Goal: Task Accomplishment & Management: Manage account settings

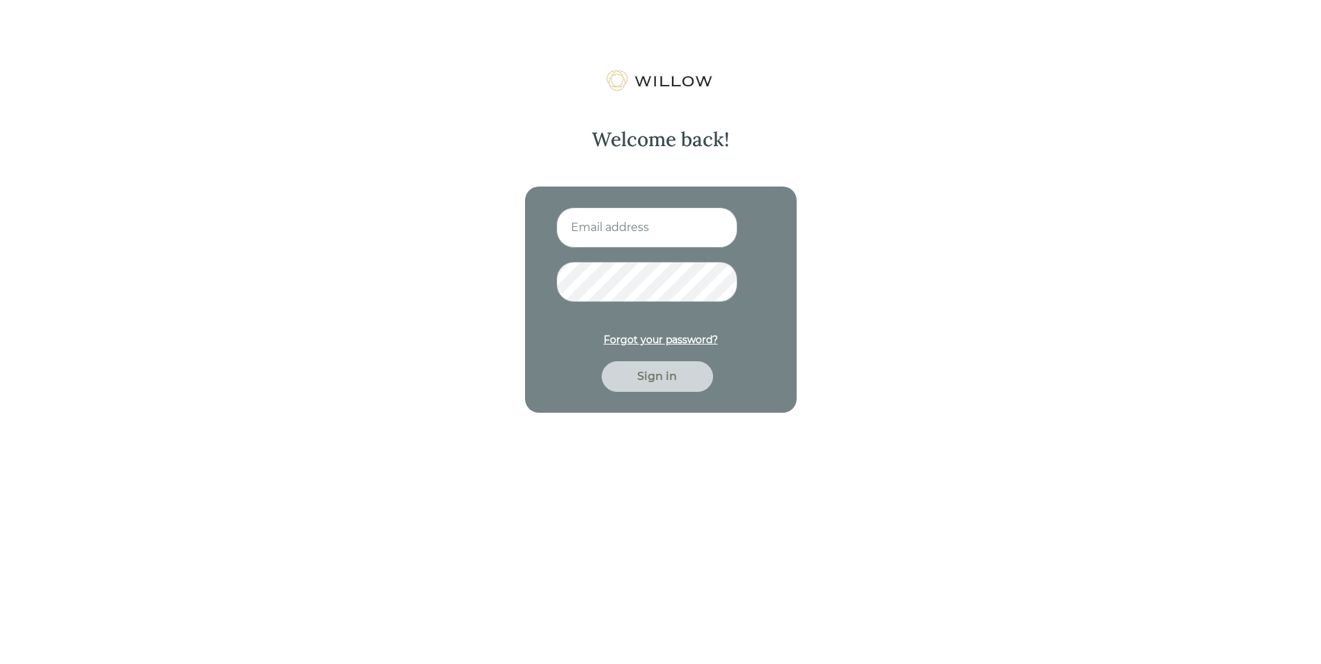
type input "[EMAIL_ADDRESS][DOMAIN_NAME]"
click at [672, 377] on div "Sign in" at bounding box center [656, 376] width 79 height 17
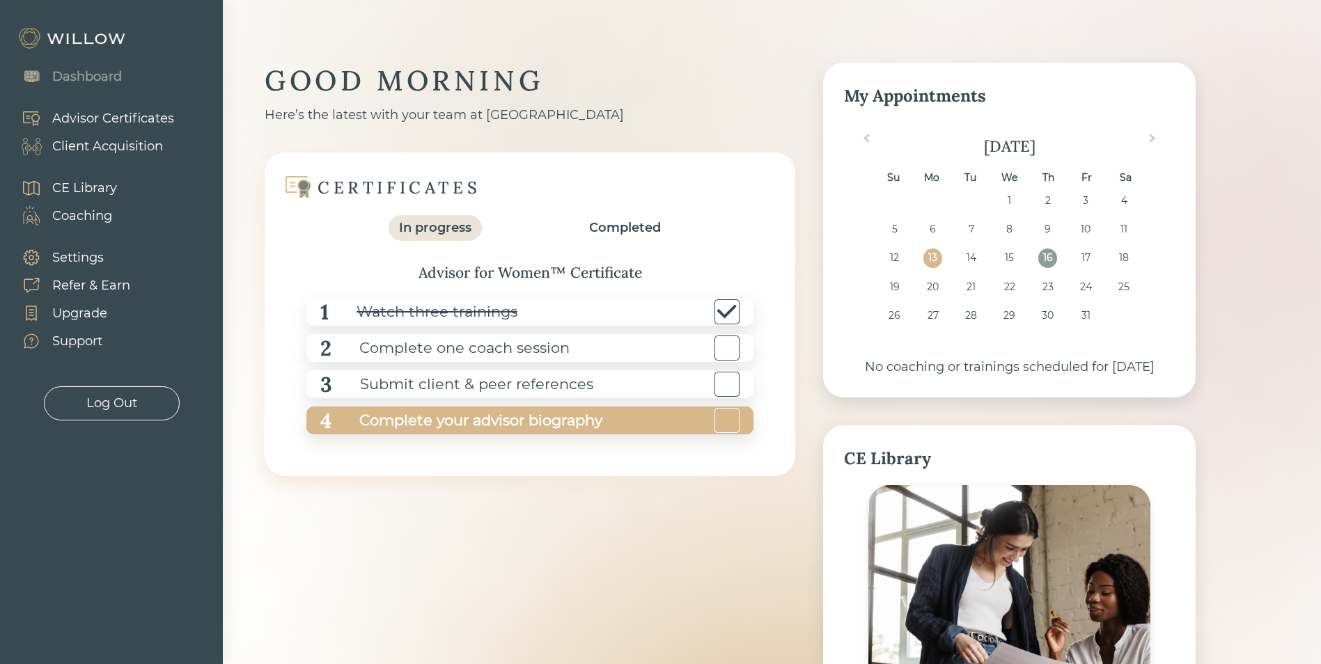
click at [413, 423] on div "Complete your advisor biography" at bounding box center [466, 420] width 271 height 31
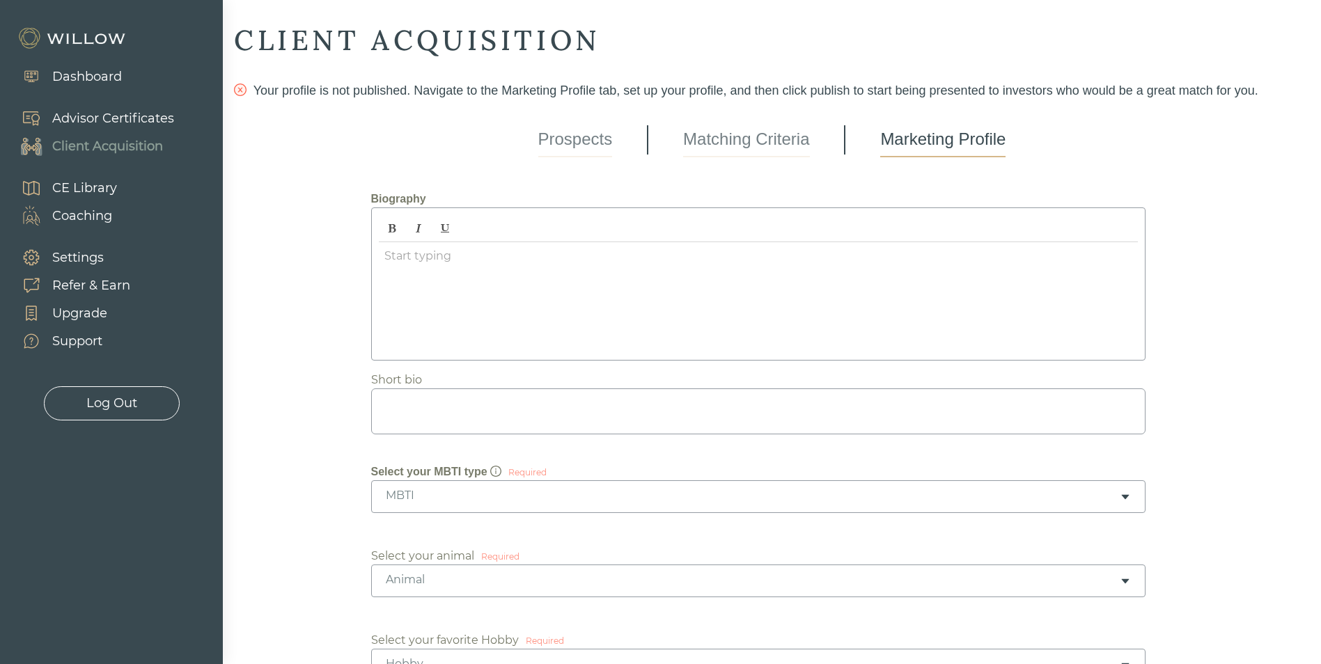
click at [738, 140] on link "Matching Criteria" at bounding box center [746, 140] width 126 height 35
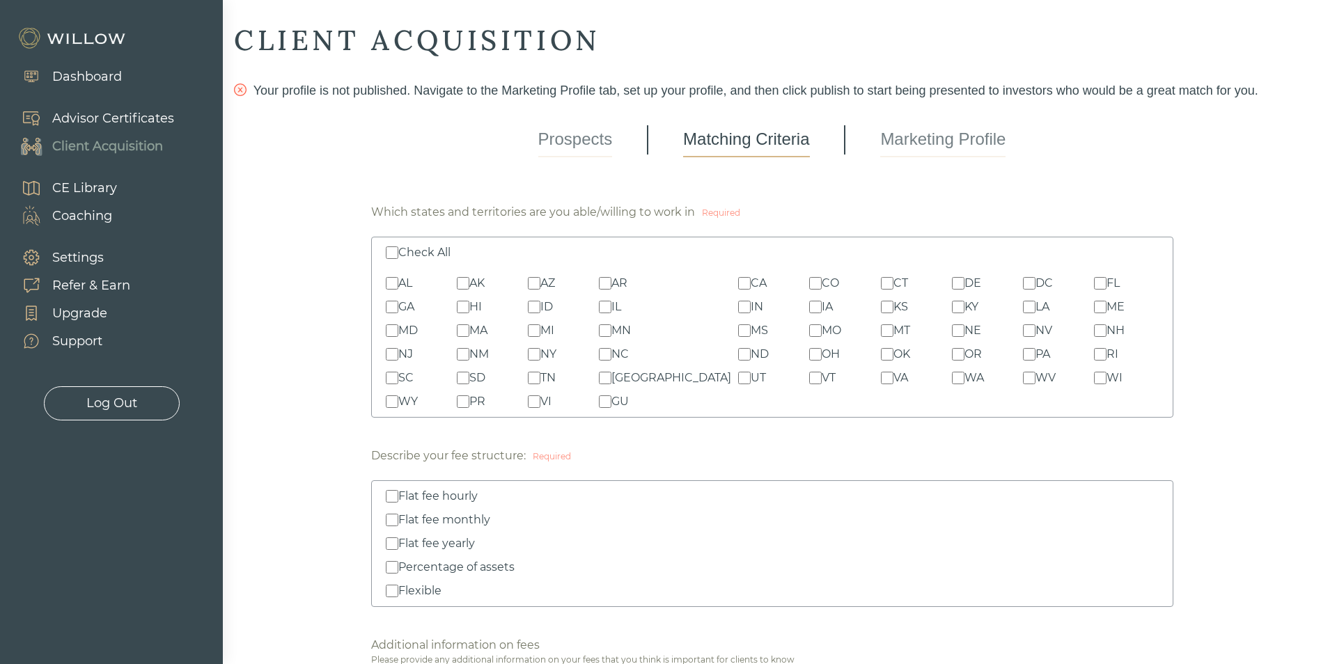
click at [570, 137] on link "Prospects" at bounding box center [575, 140] width 74 height 35
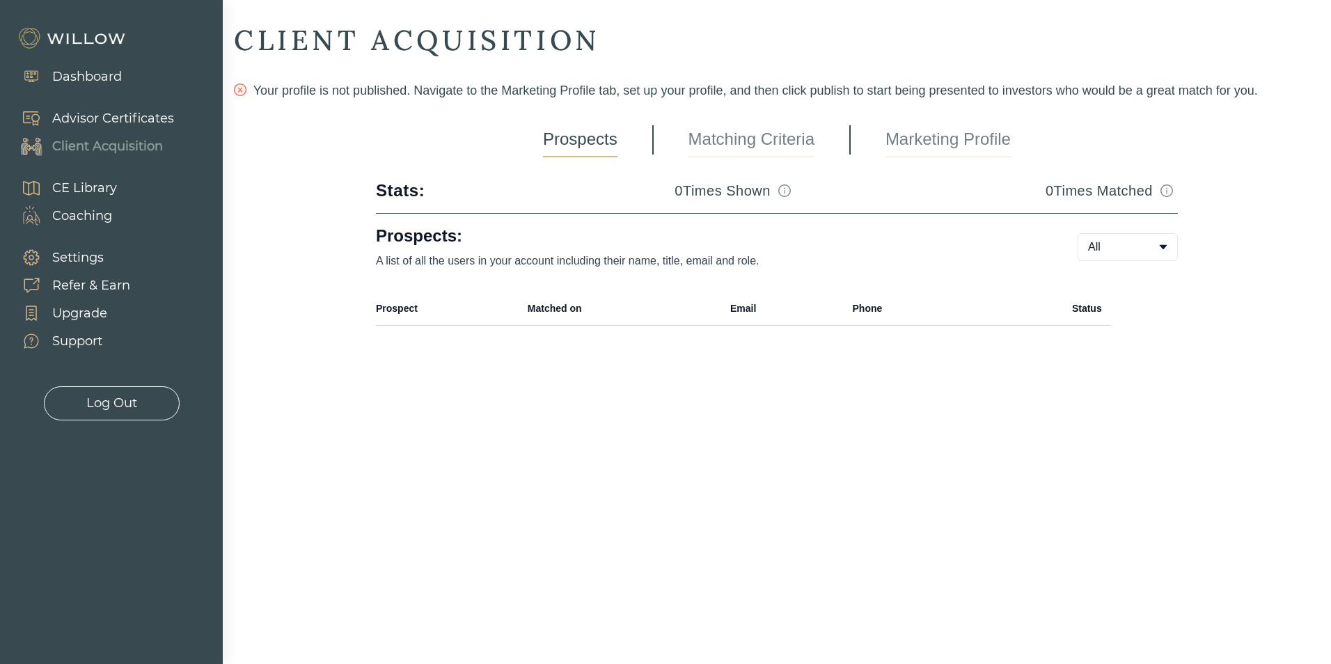
click at [707, 137] on link "Matching Criteria" at bounding box center [751, 140] width 126 height 35
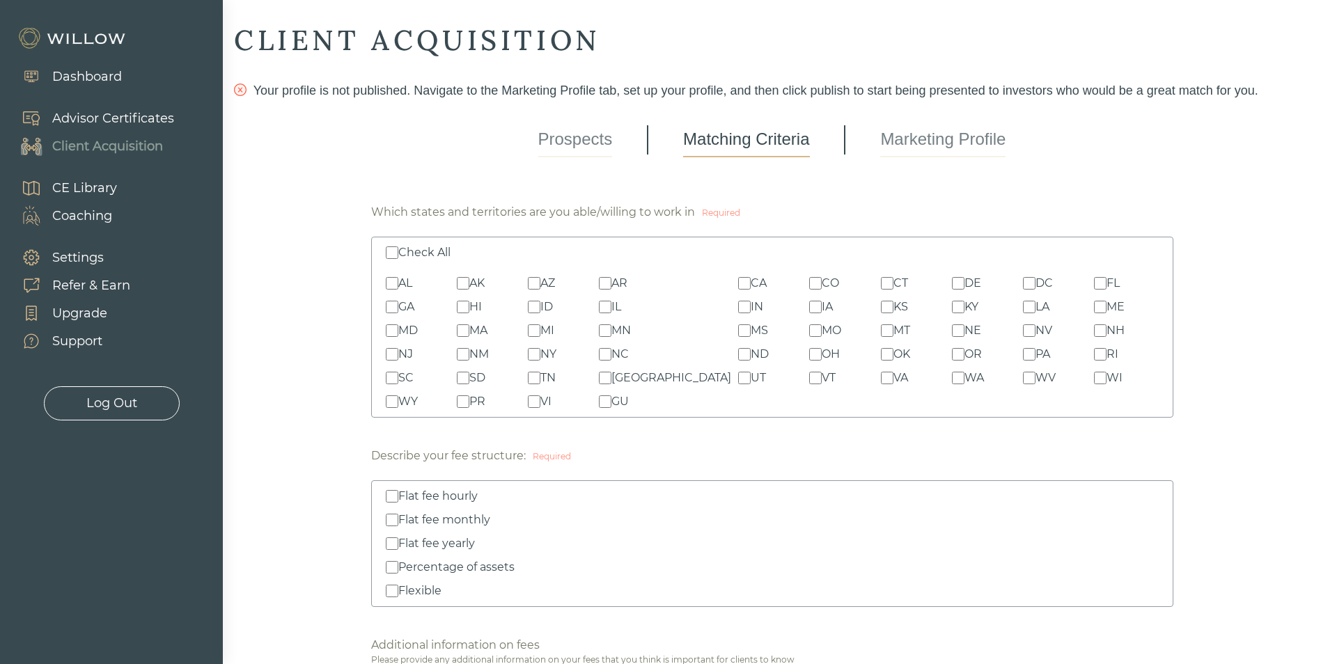
click at [911, 147] on link "Marketing Profile" at bounding box center [942, 140] width 125 height 35
